Goal: Entertainment & Leisure: Consume media (video, audio)

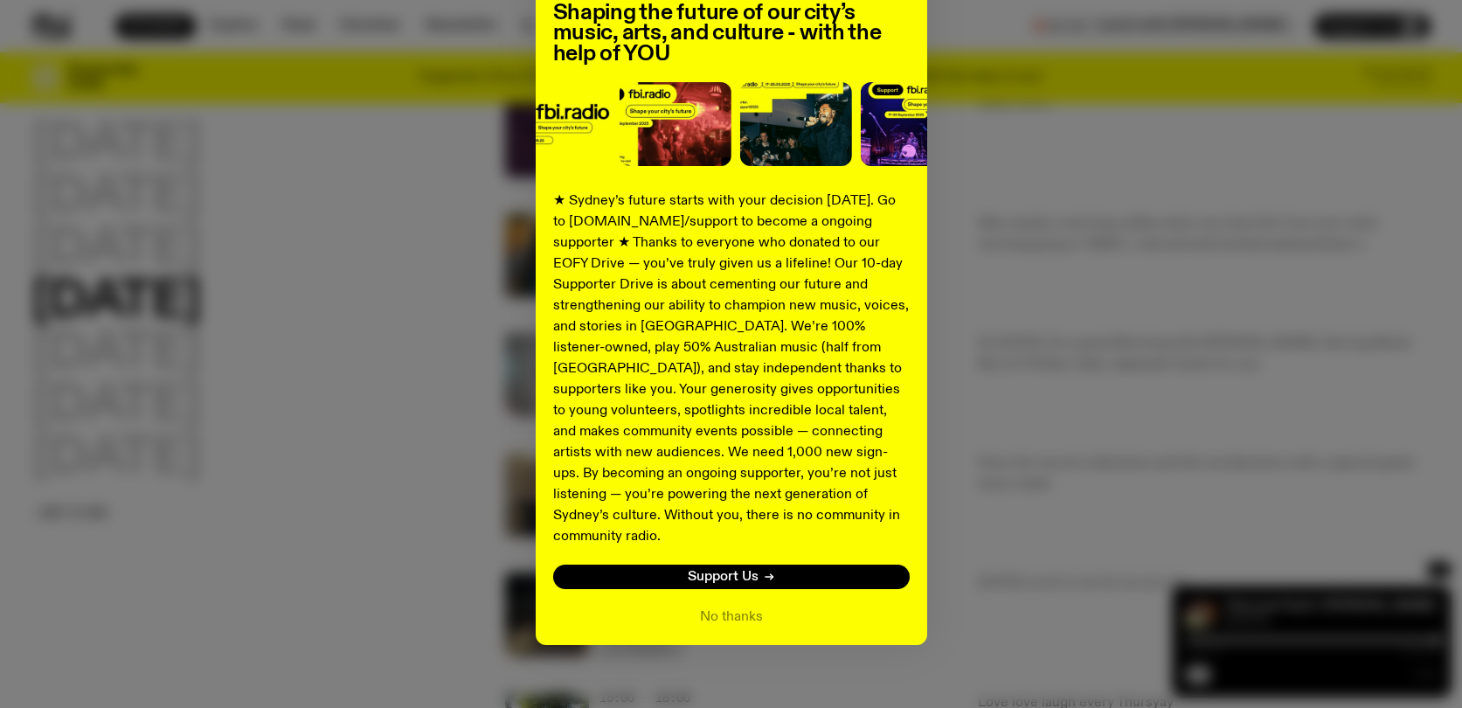
scroll to position [141, 0]
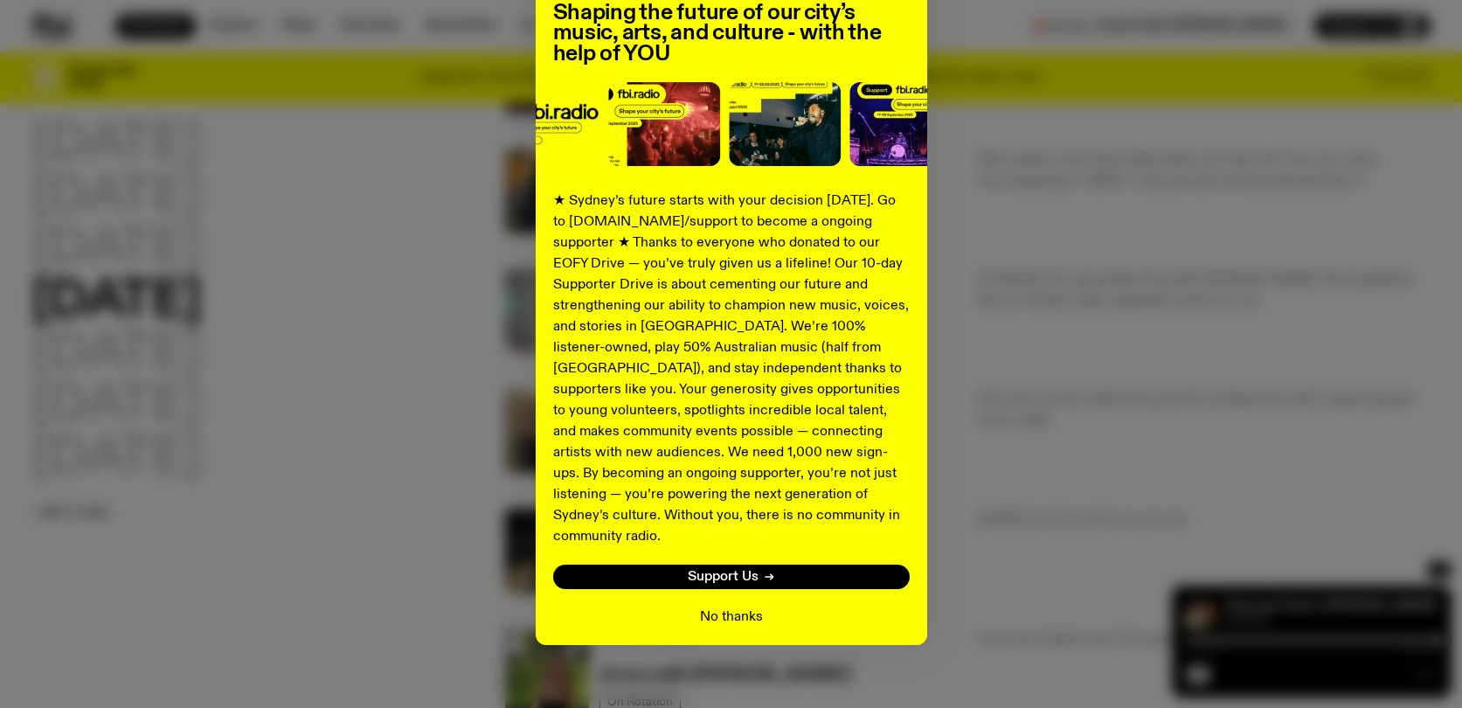
click at [730, 606] on button "No thanks" at bounding box center [731, 616] width 63 height 21
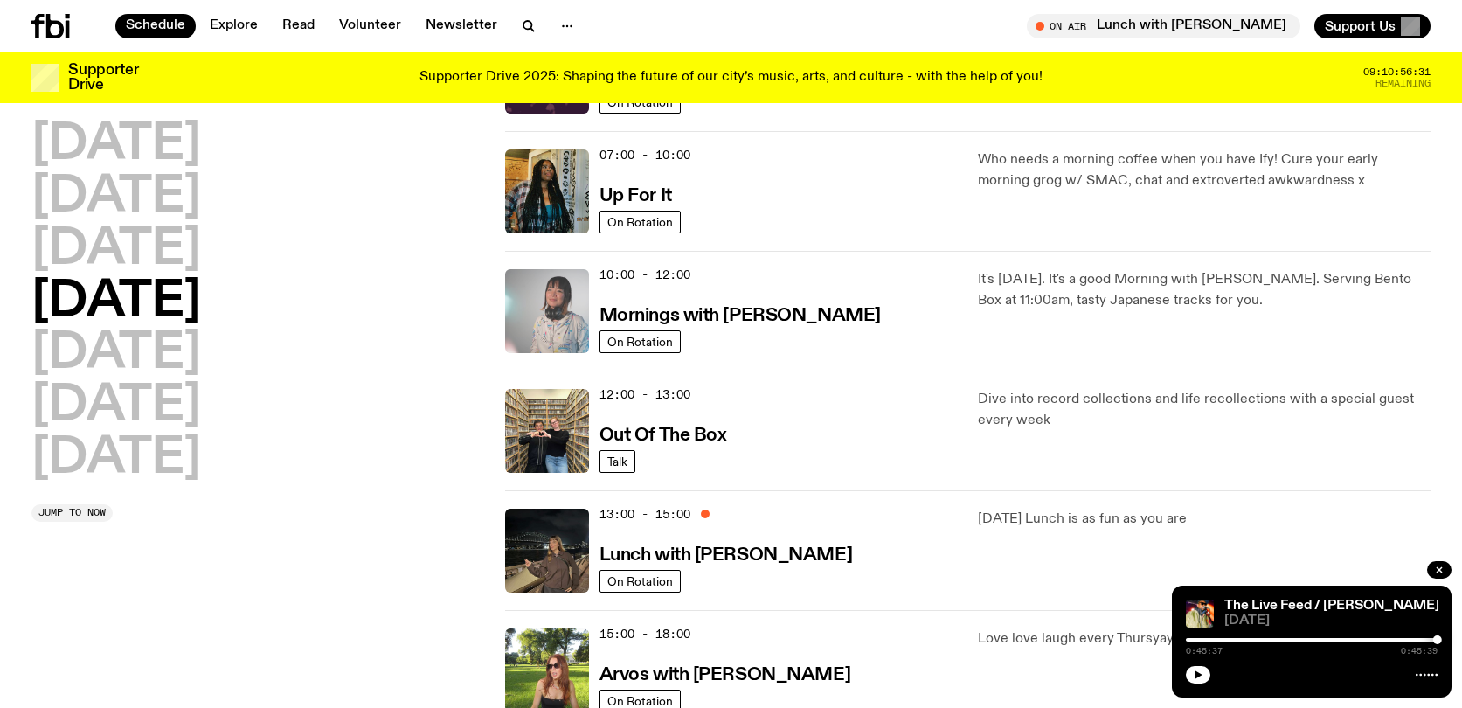
click at [559, 294] on img at bounding box center [547, 311] width 84 height 84
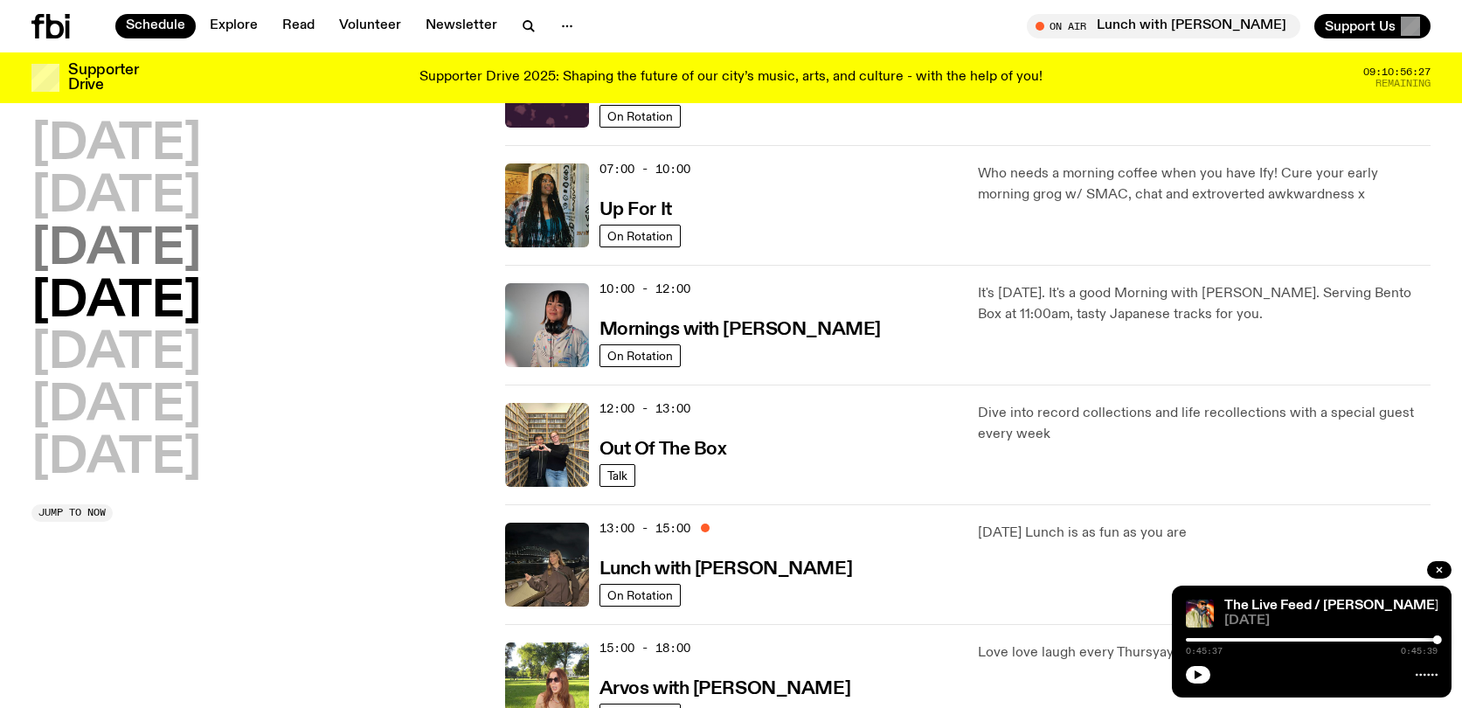
click at [158, 260] on h2 "[DATE]" at bounding box center [116, 249] width 170 height 49
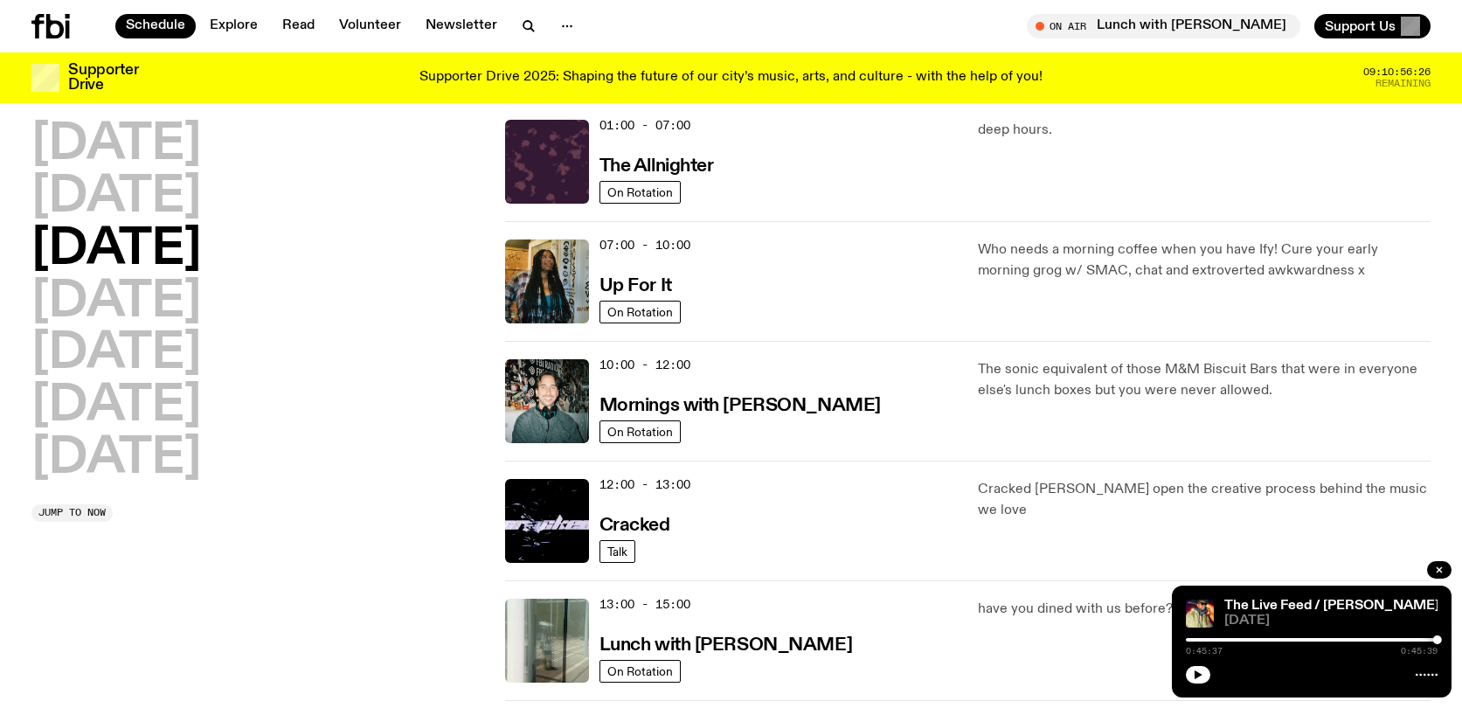
scroll to position [49, 0]
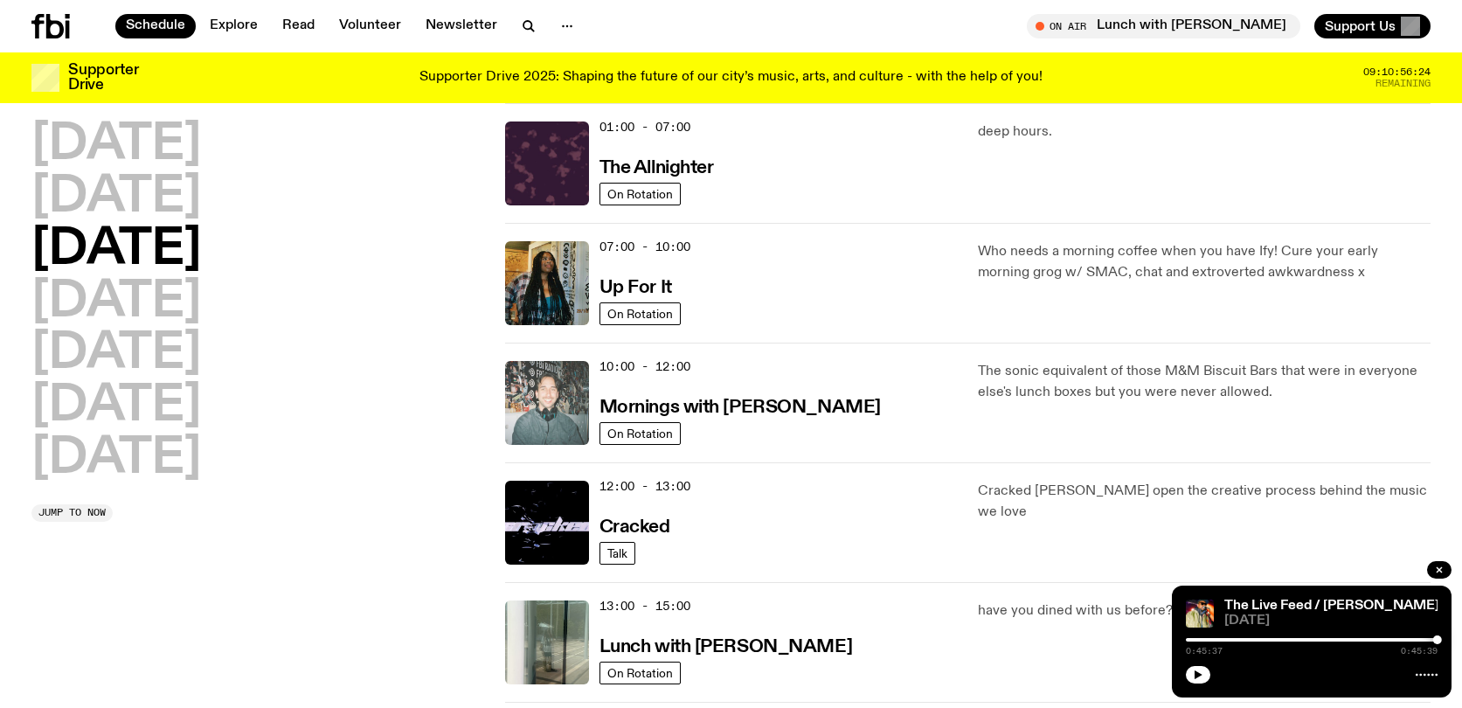
click at [568, 381] on img at bounding box center [547, 403] width 84 height 84
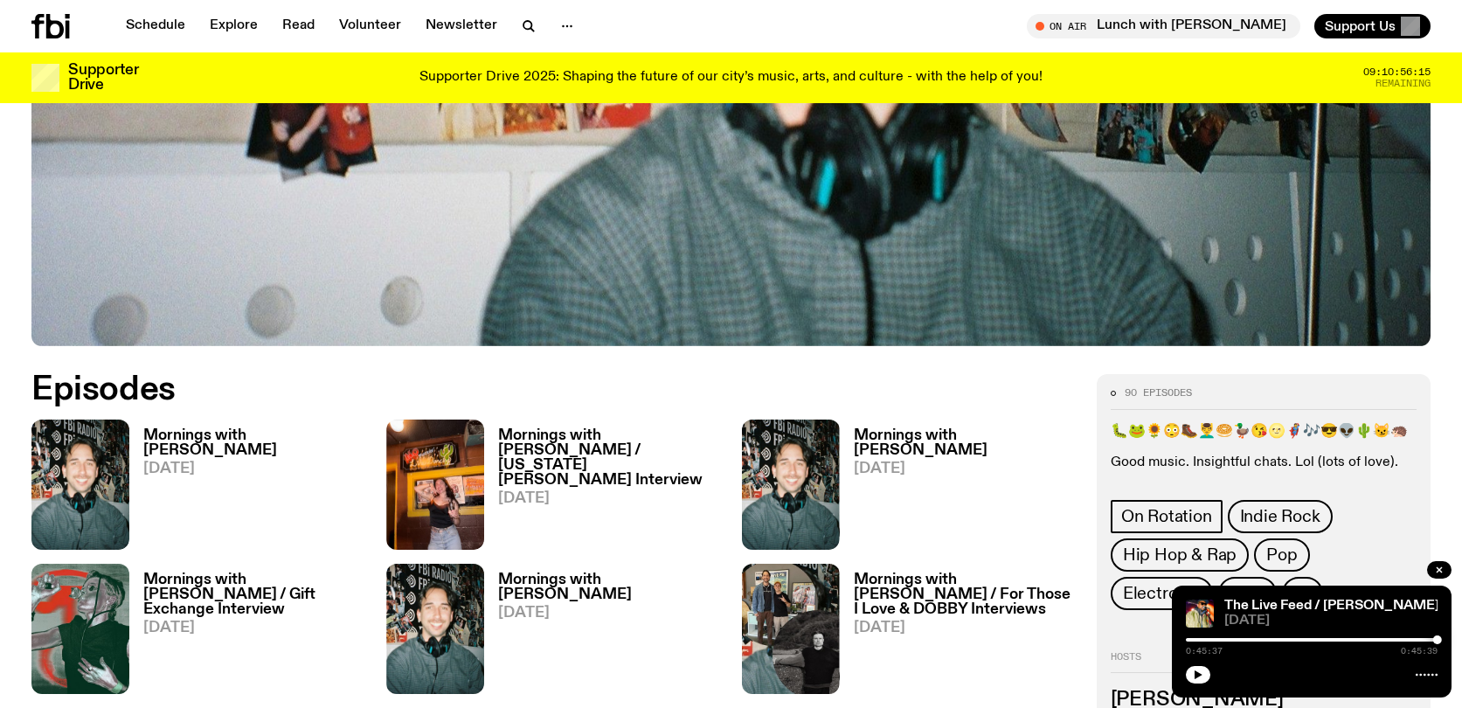
scroll to position [704, 0]
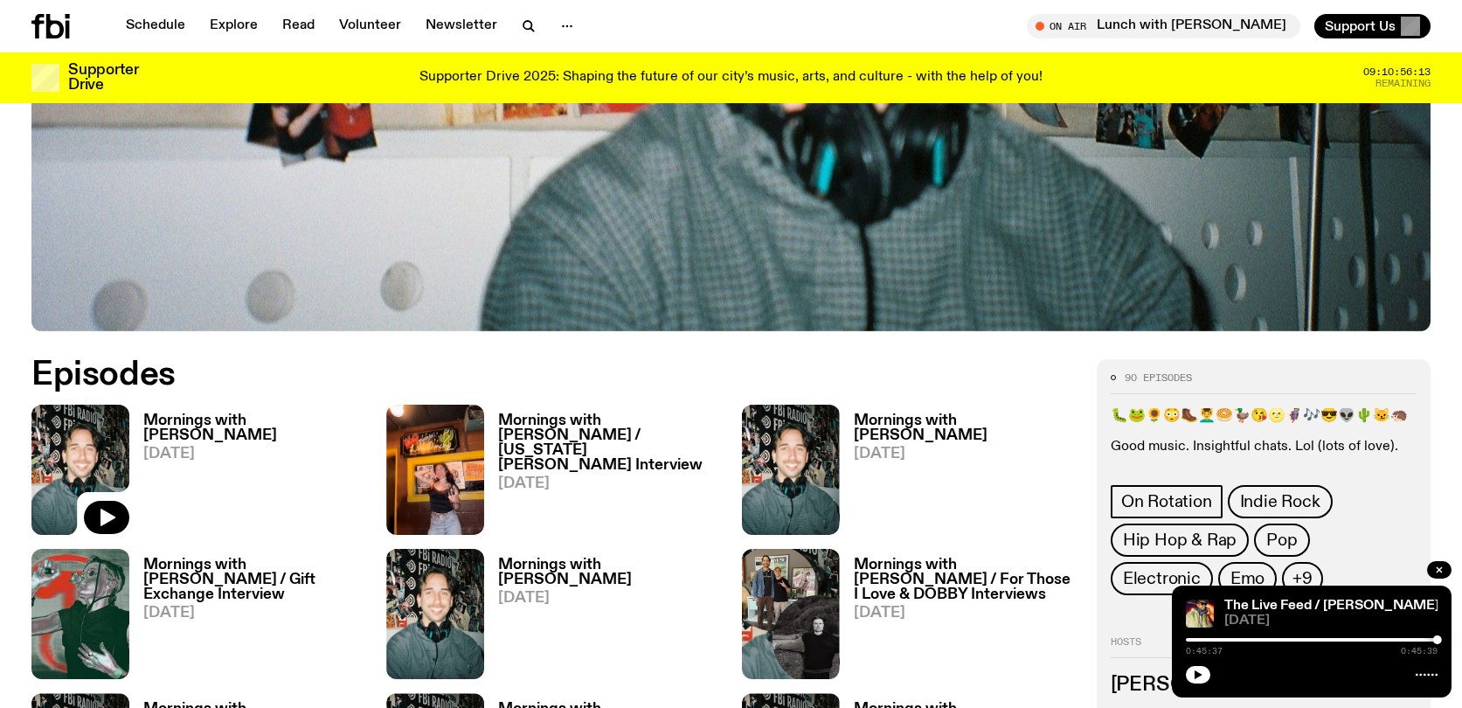
click at [73, 452] on img at bounding box center [80, 470] width 98 height 130
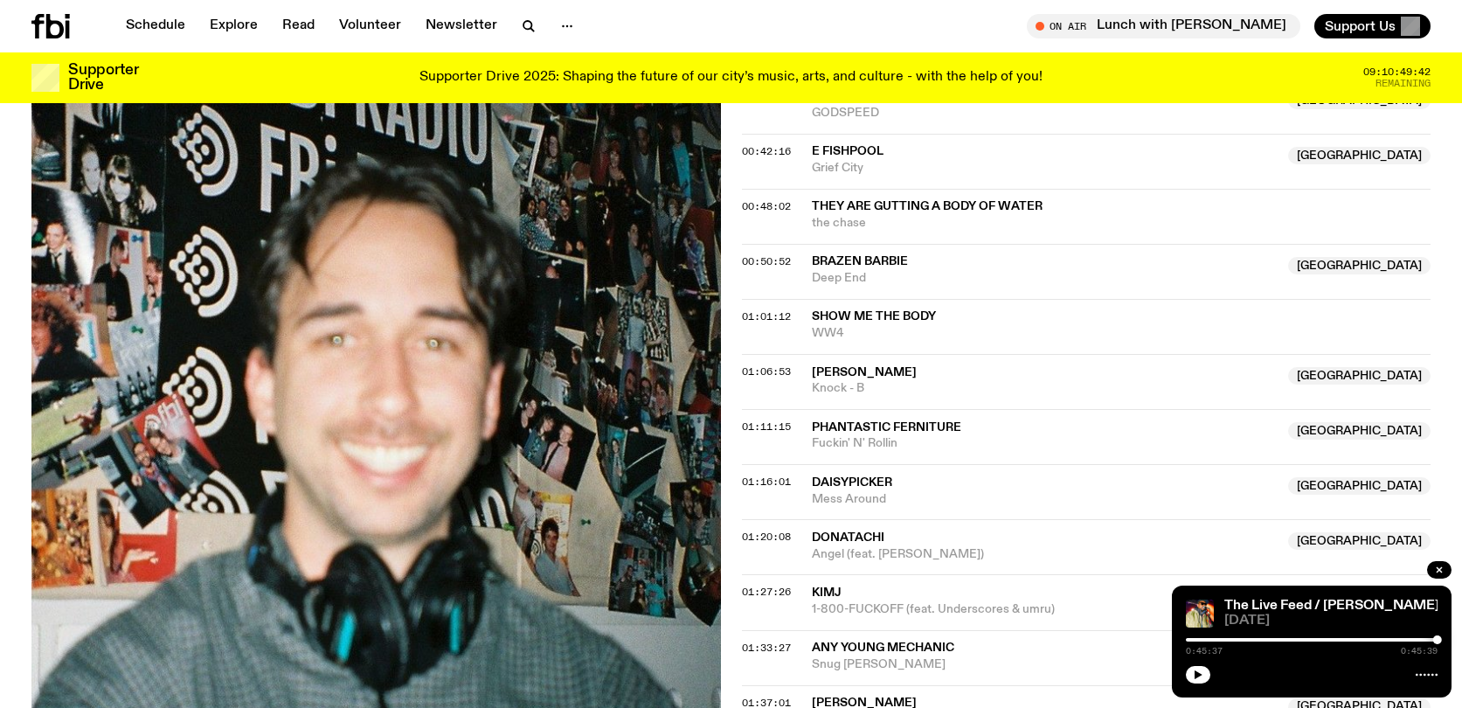
scroll to position [921, 0]
